Goal: Task Accomplishment & Management: Manage account settings

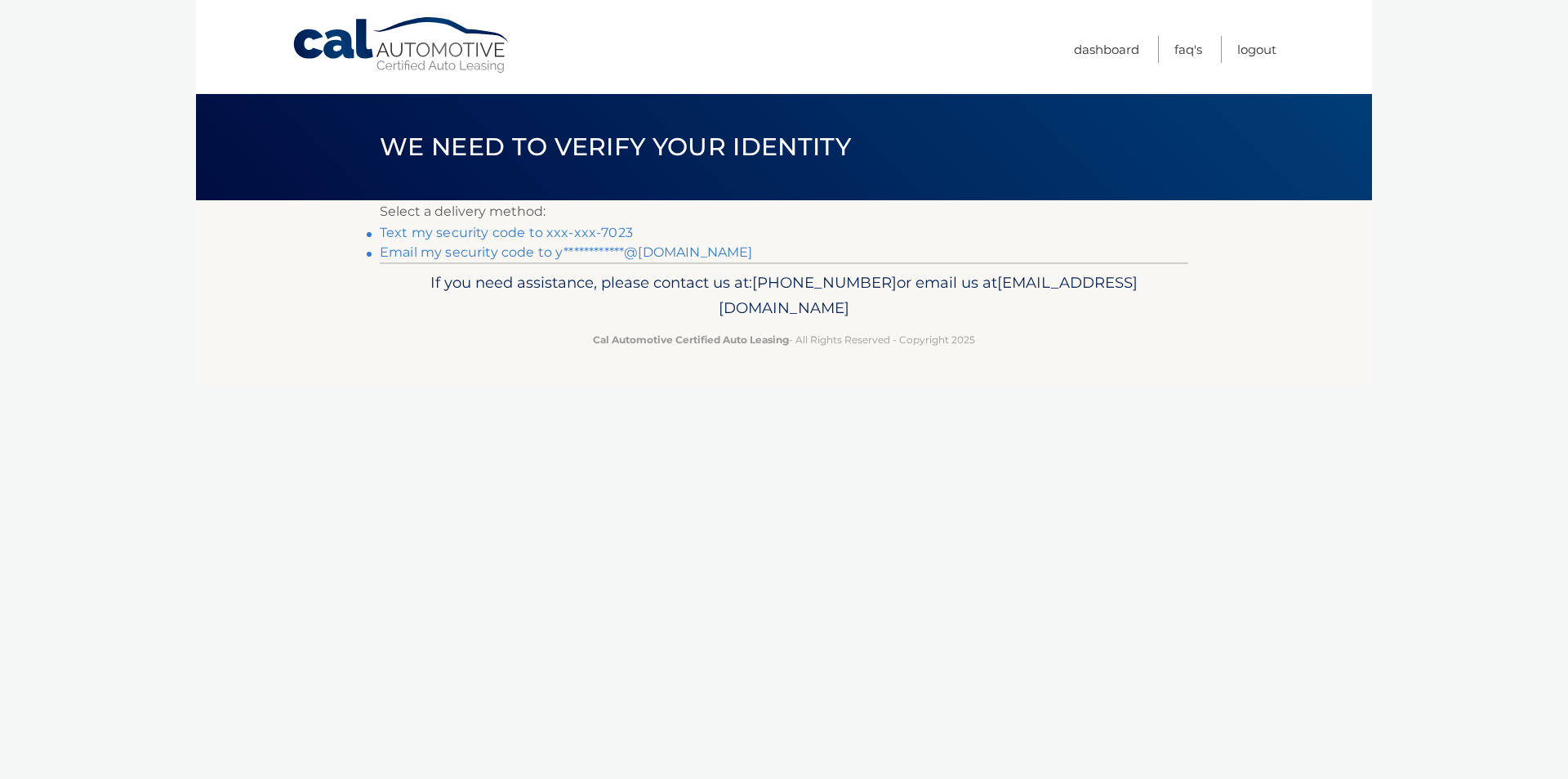
click at [520, 234] on link "Text my security code to xxx-xxx-7023" at bounding box center [505, 233] width 253 height 16
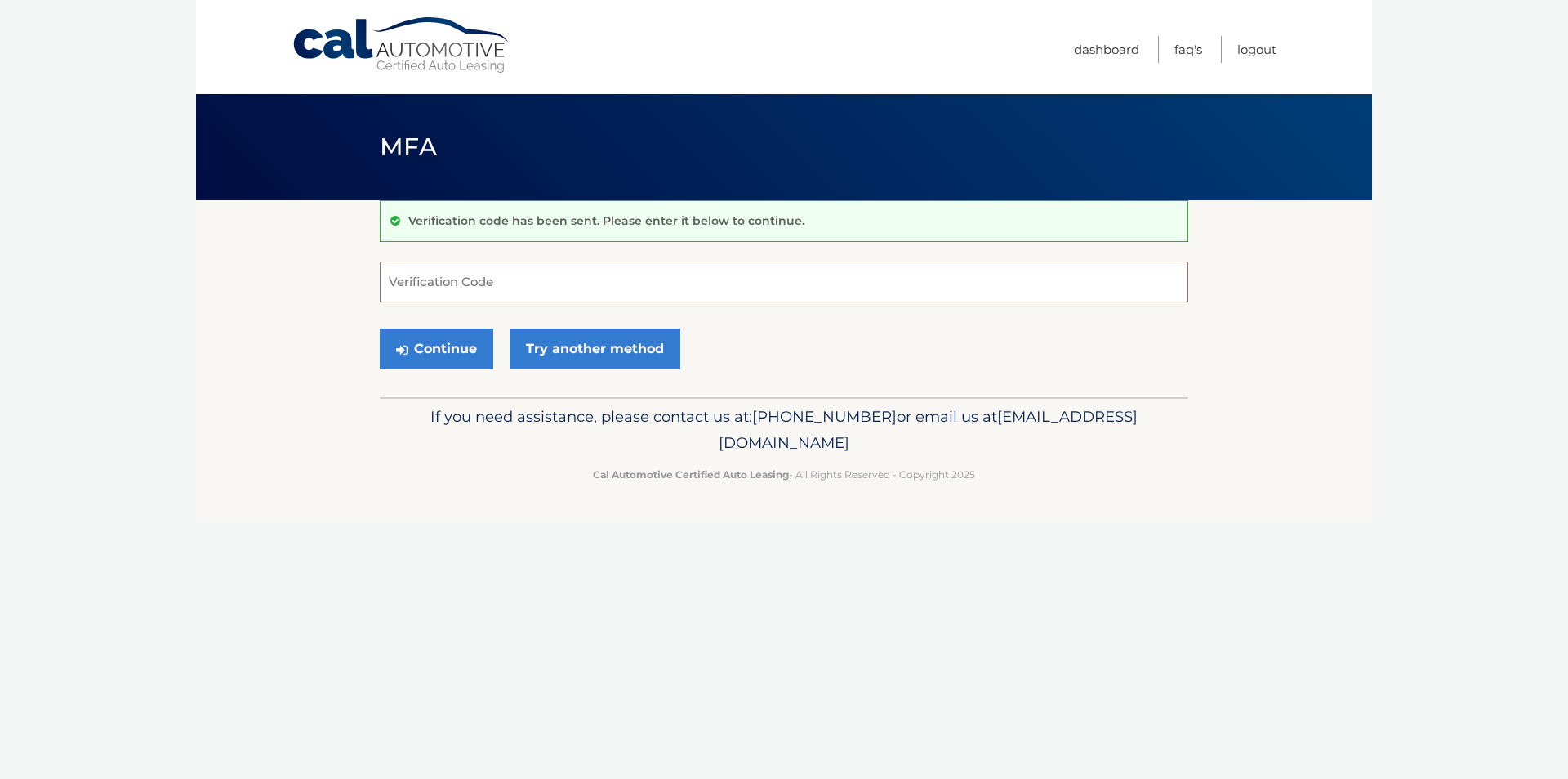
click at [647, 292] on input "Verification Code" at bounding box center [784, 281] width 808 height 41
type input "242198"
click at [474, 366] on button "Continue" at bounding box center [436, 349] width 113 height 41
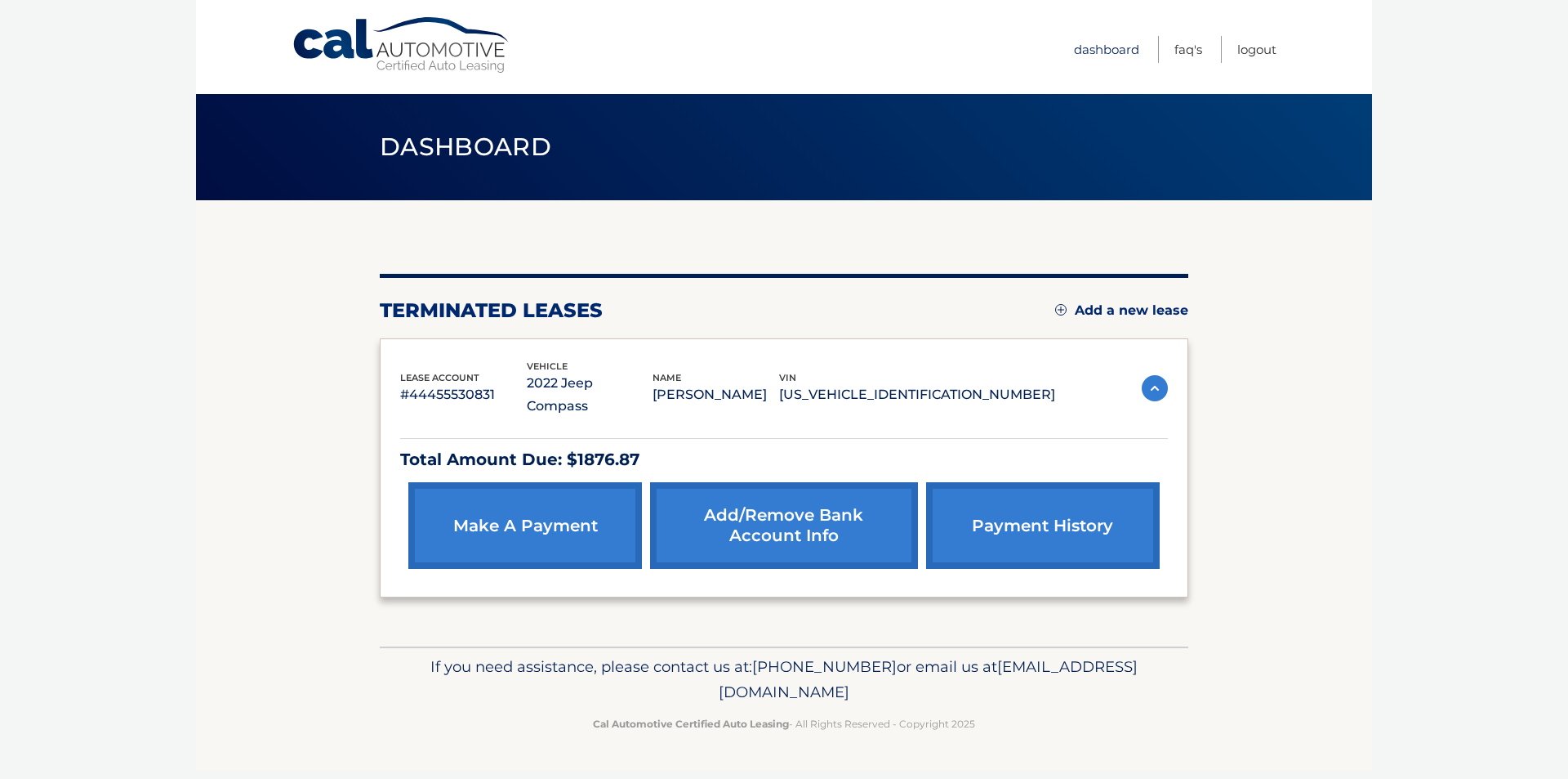
click at [1108, 50] on link "Dashboard" at bounding box center [1107, 49] width 66 height 27
click at [1264, 51] on link "Logout" at bounding box center [1256, 49] width 39 height 27
